Goal: Task Accomplishment & Management: Manage account settings

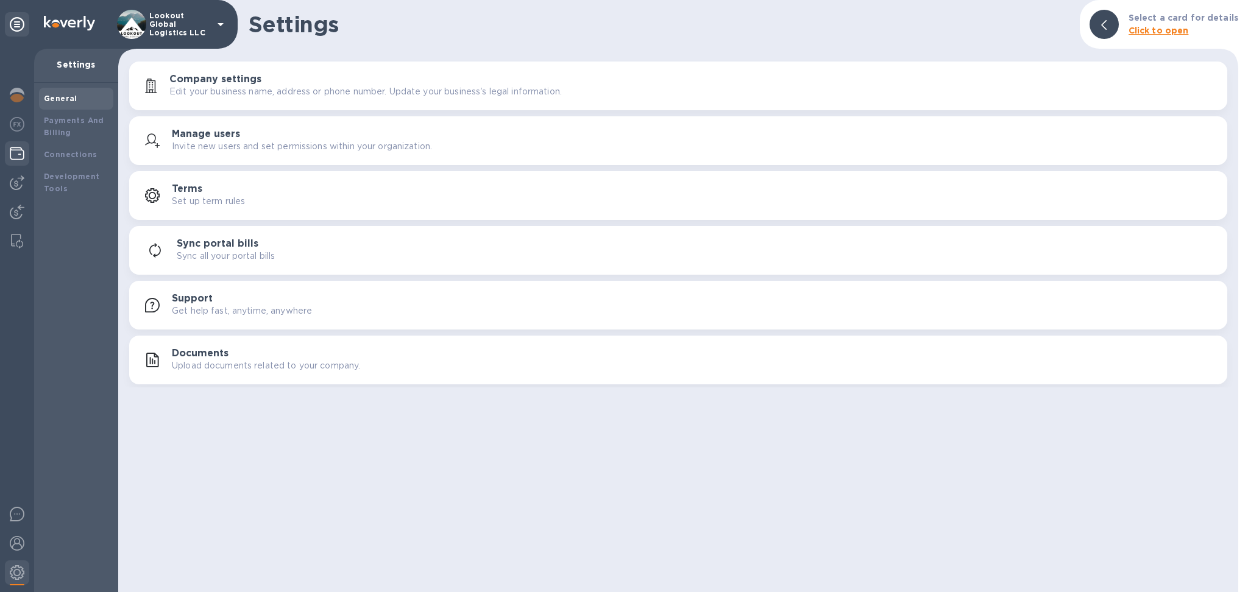
click at [14, 151] on img at bounding box center [17, 153] width 15 height 15
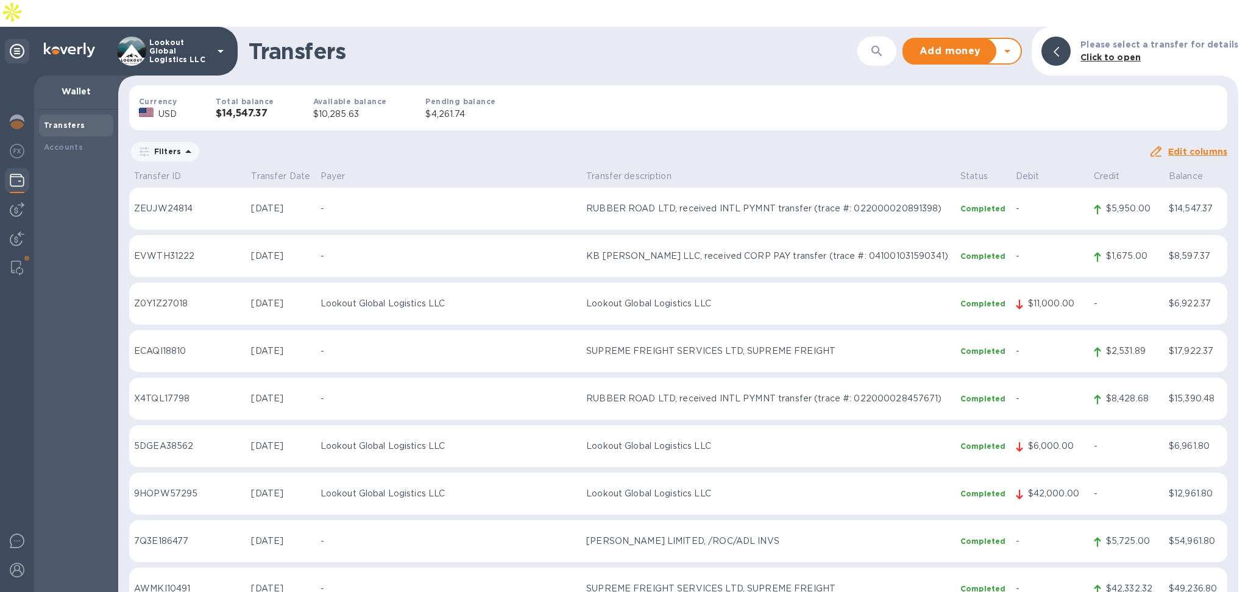
click at [1014, 44] on icon at bounding box center [1007, 51] width 15 height 15
click at [961, 103] on b "Withdraw money" at bounding box center [962, 108] width 79 height 10
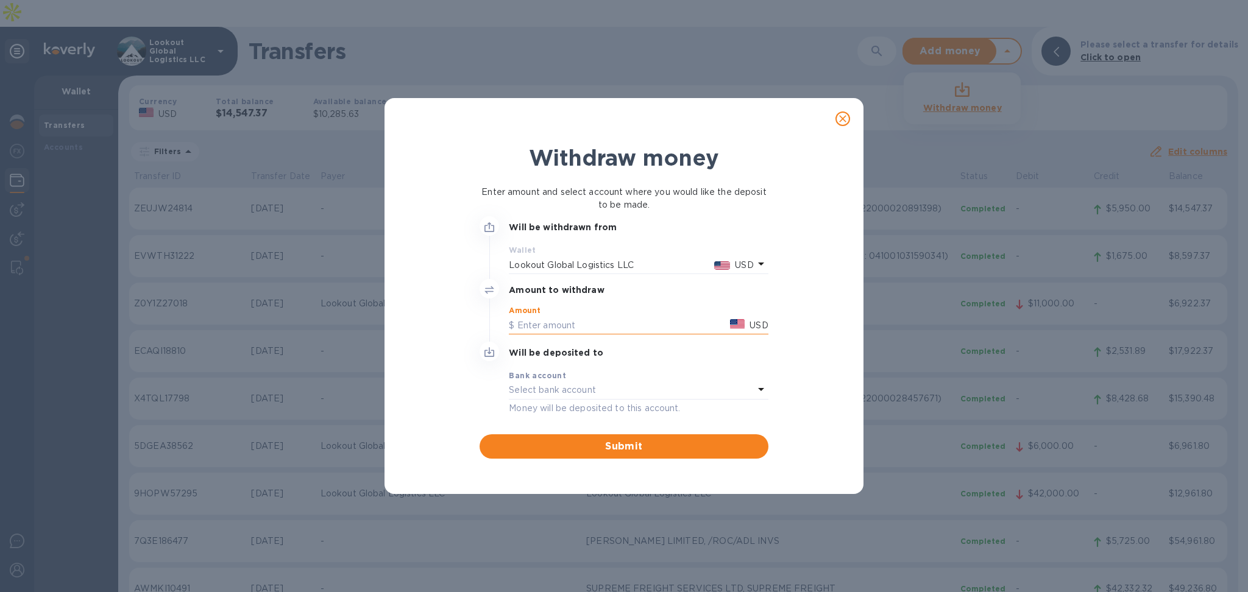
click at [539, 326] on input "text" at bounding box center [617, 325] width 216 height 18
type input "7,000"
click at [668, 390] on div "Select bank account" at bounding box center [631, 390] width 244 height 17
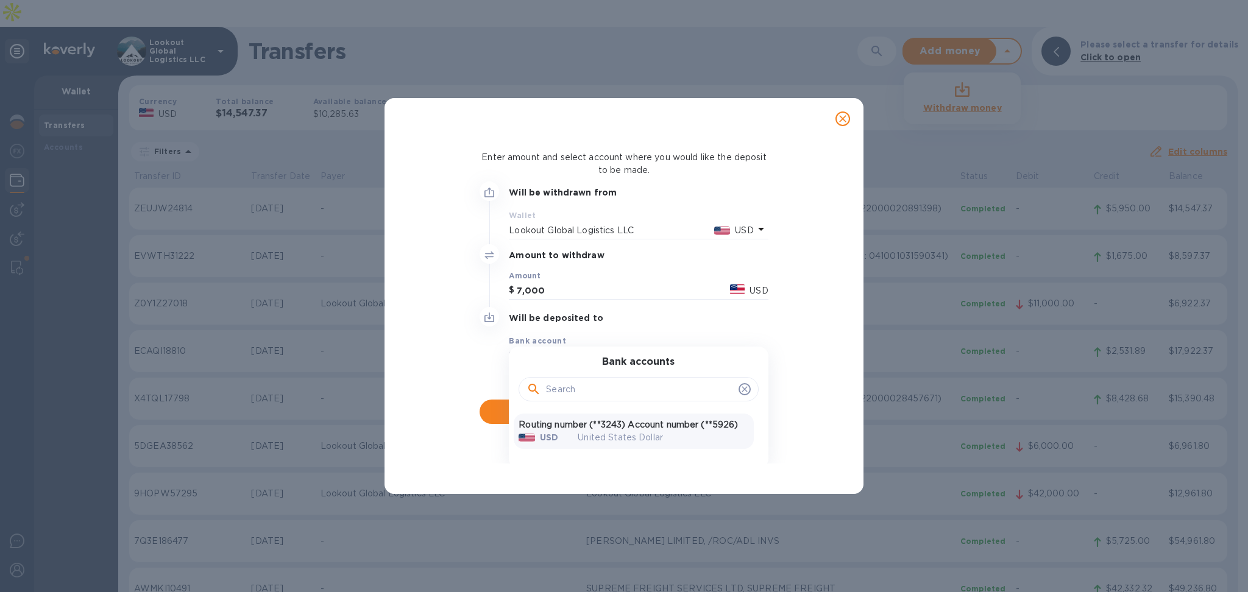
scroll to position [52, 0]
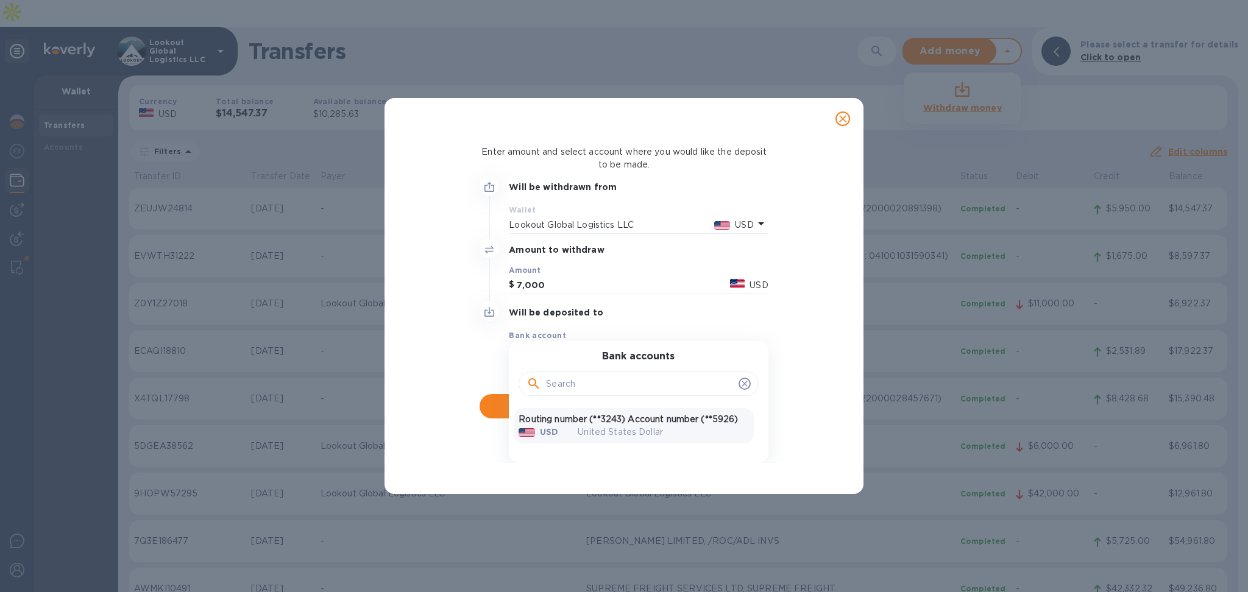
click at [623, 413] on p "Routing number (**3243) Account number (**5926)" at bounding box center [633, 419] width 230 height 13
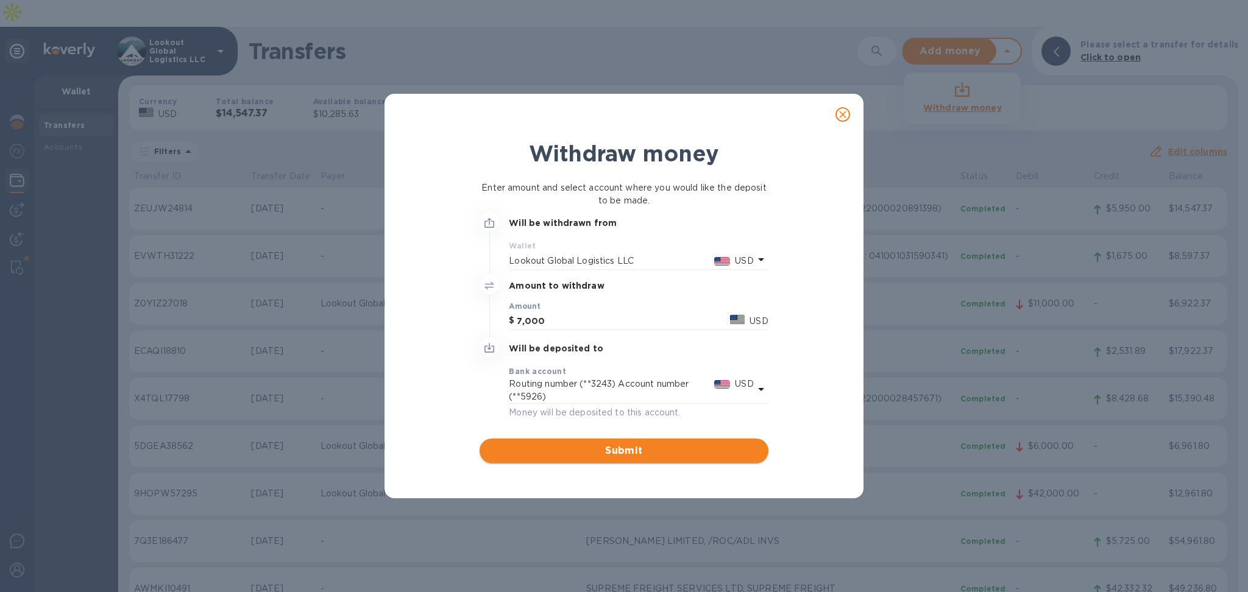
click at [620, 451] on span "Submit" at bounding box center [623, 451] width 269 height 15
